Goal: Navigation & Orientation: Find specific page/section

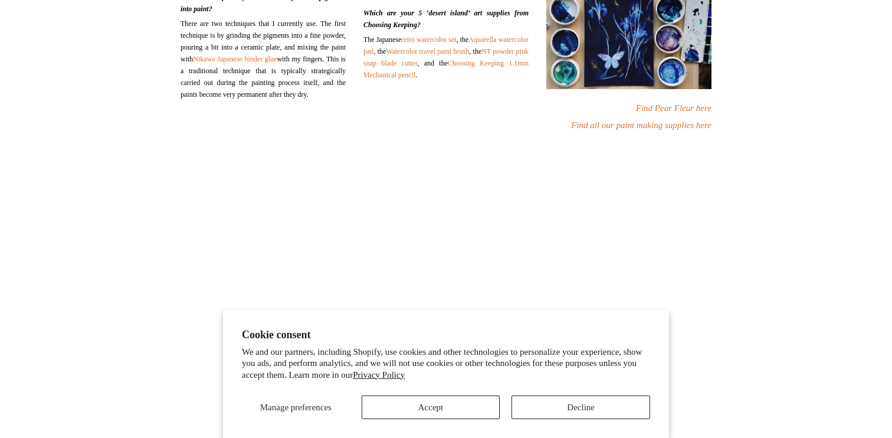
scroll to position [728, 0]
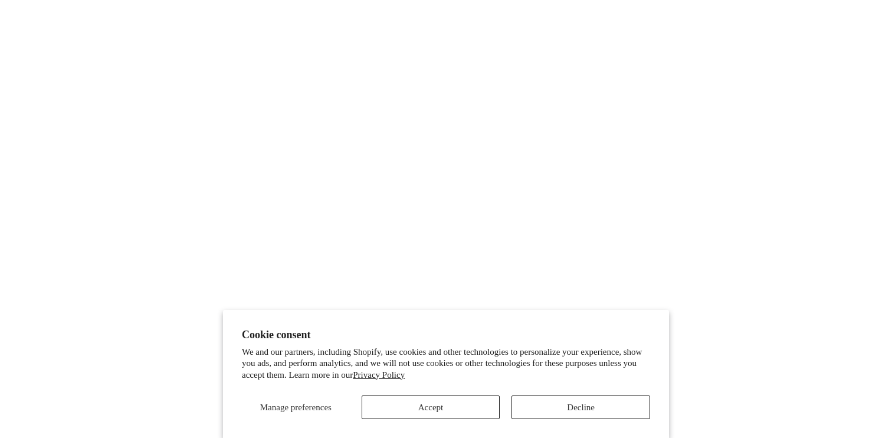
scroll to position [391, 0]
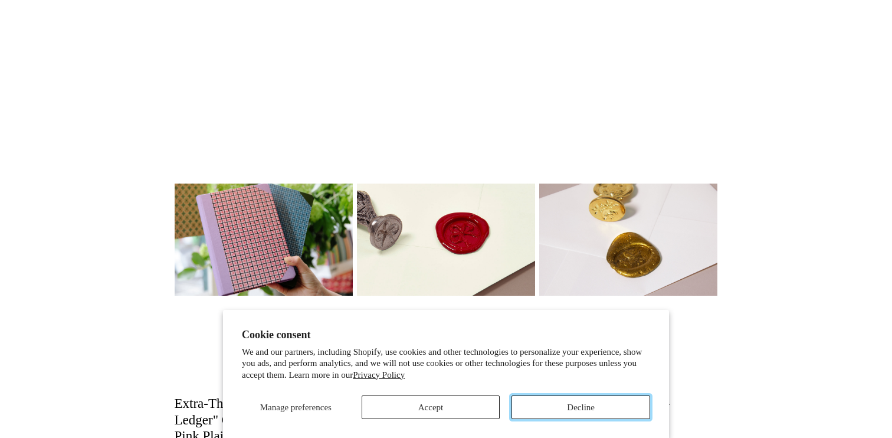
click at [559, 409] on button "Decline" at bounding box center [580, 407] width 139 height 24
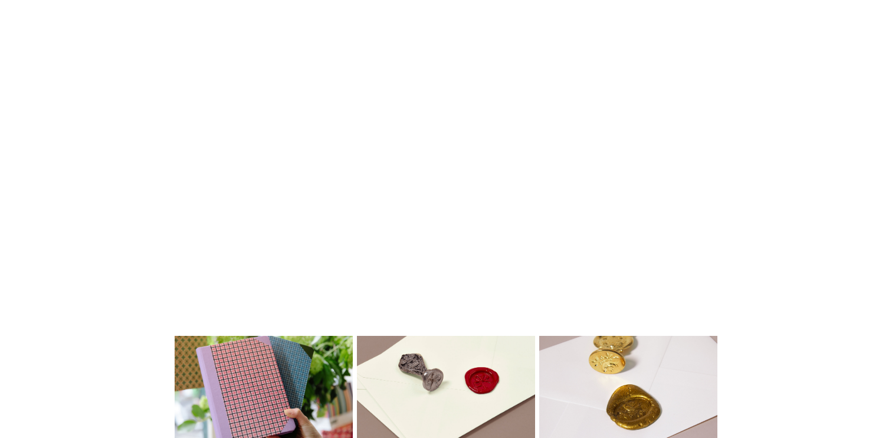
scroll to position [0, 0]
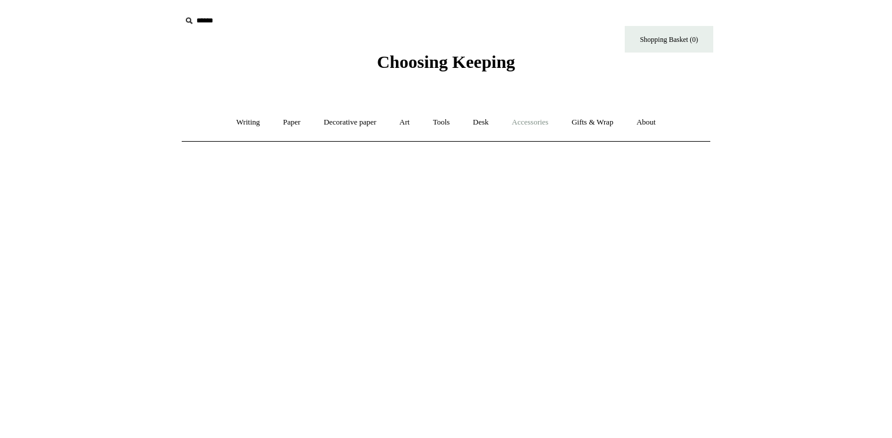
click at [540, 127] on link "Accessories +" at bounding box center [530, 122] width 58 height 31
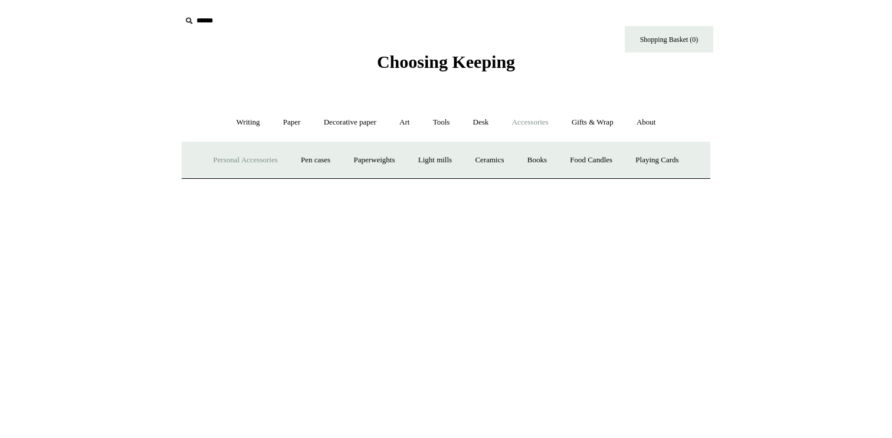
click at [242, 153] on link "Personal Accessories +" at bounding box center [245, 160] width 86 height 31
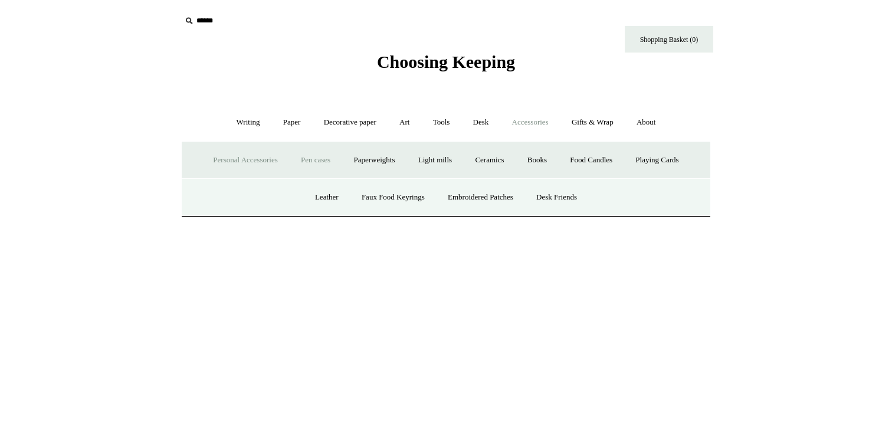
click at [290, 160] on link "Pen cases" at bounding box center [315, 160] width 51 height 31
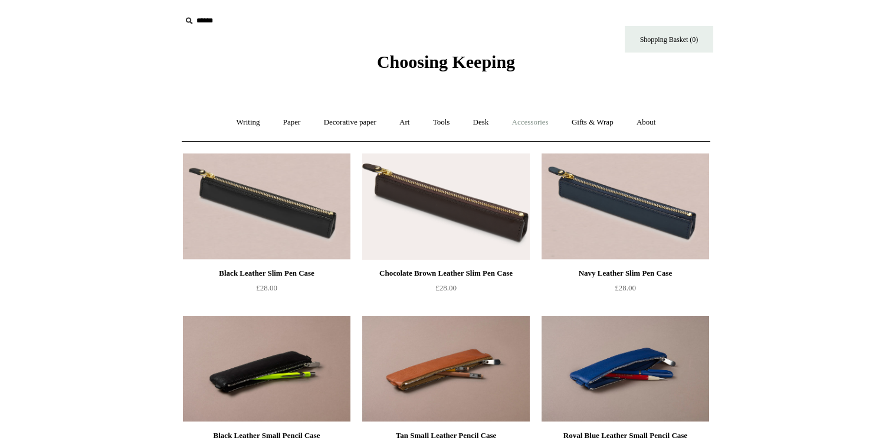
click at [546, 122] on link "Accessories +" at bounding box center [530, 122] width 58 height 31
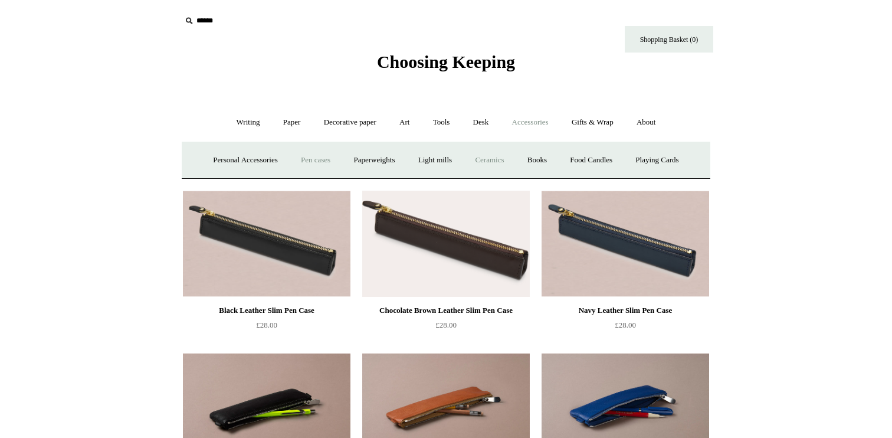
click at [501, 163] on link "Ceramics +" at bounding box center [489, 160] width 50 height 31
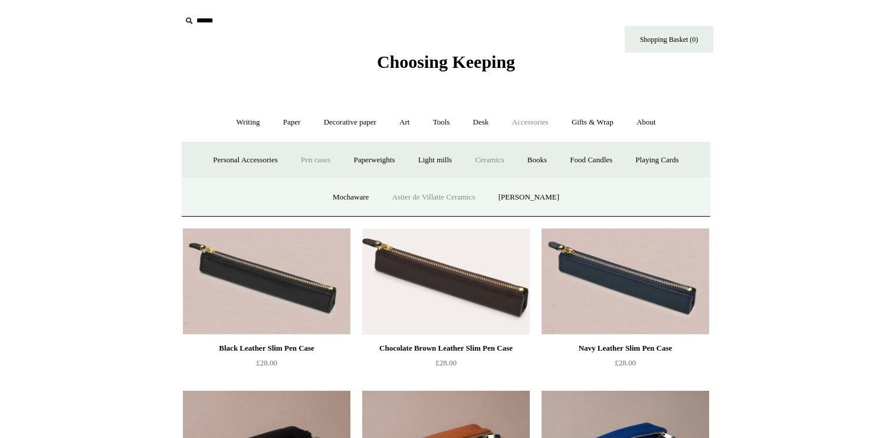
click at [466, 198] on link "Astier de Villatte Ceramics" at bounding box center [434, 197] width 104 height 31
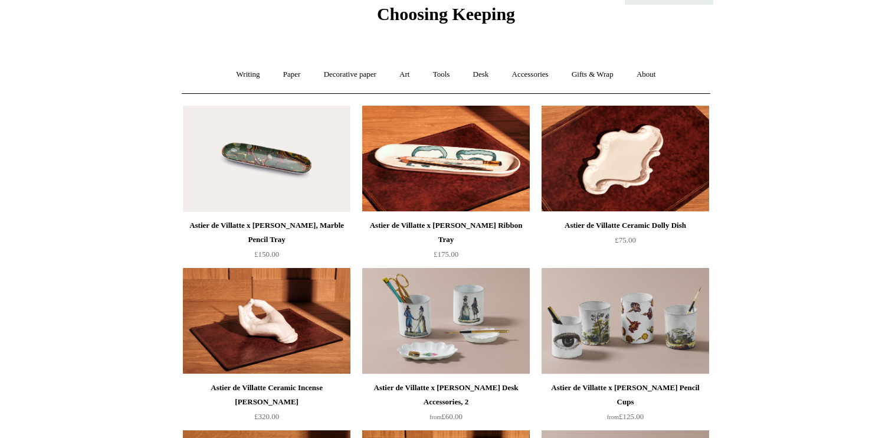
scroll to position [49, 0]
